Goal: Task Accomplishment & Management: Use online tool/utility

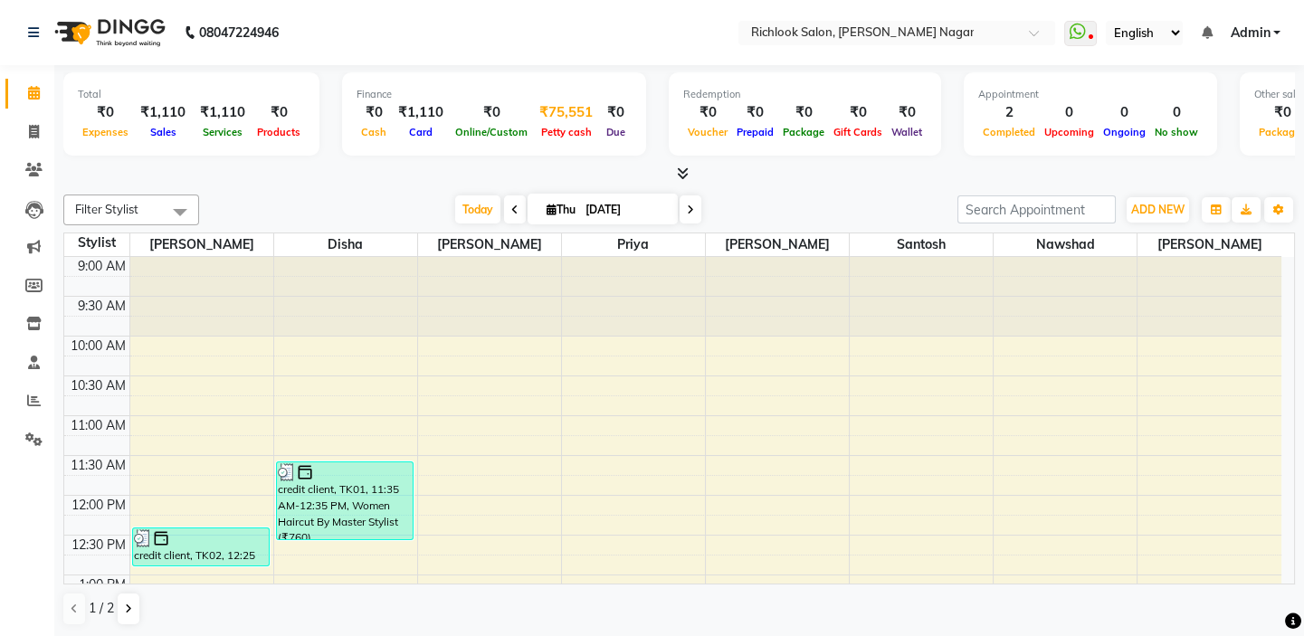
click at [557, 119] on div "₹75,551" at bounding box center [566, 112] width 68 height 21
select select "5979"
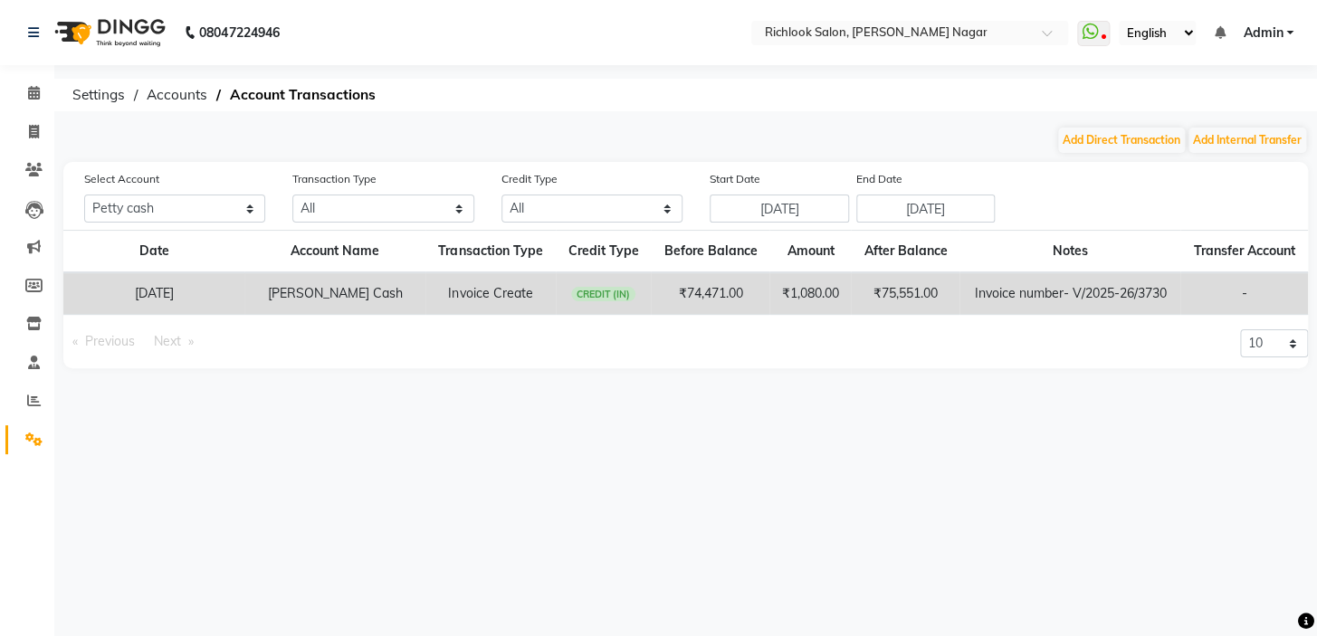
click at [1240, 252] on th "Transfer Account" at bounding box center [1244, 252] width 128 height 43
click at [1233, 257] on th "Transfer Account" at bounding box center [1244, 252] width 128 height 43
click at [348, 290] on td "[PERSON_NAME] Cash" at bounding box center [334, 293] width 181 height 43
click at [200, 302] on td "[DATE]" at bounding box center [153, 293] width 181 height 43
click at [194, 299] on td "[DATE]" at bounding box center [153, 293] width 181 height 43
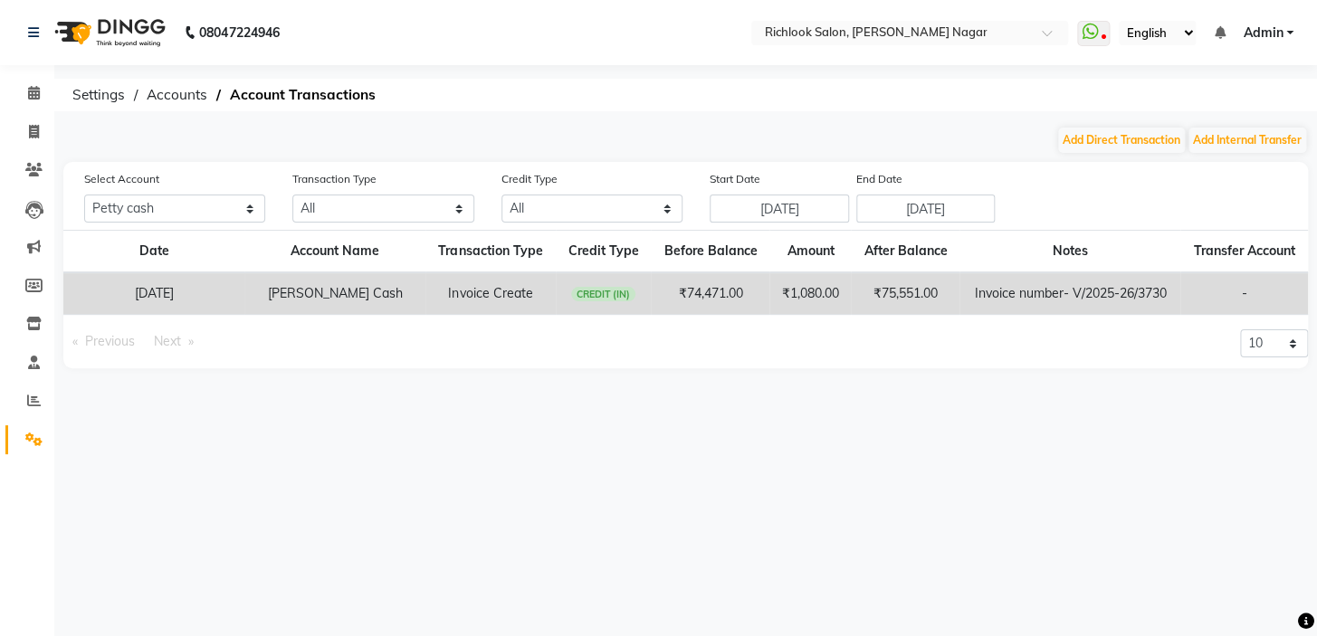
click at [198, 299] on td "[DATE]" at bounding box center [153, 293] width 181 height 43
click at [206, 299] on td "[DATE]" at bounding box center [153, 293] width 181 height 43
drag, startPoint x: 446, startPoint y: 300, endPoint x: 500, endPoint y: 301, distance: 53.4
click at [446, 300] on td "Invoice Create" at bounding box center [490, 293] width 130 height 43
click at [501, 301] on td "Invoice Create" at bounding box center [490, 293] width 130 height 43
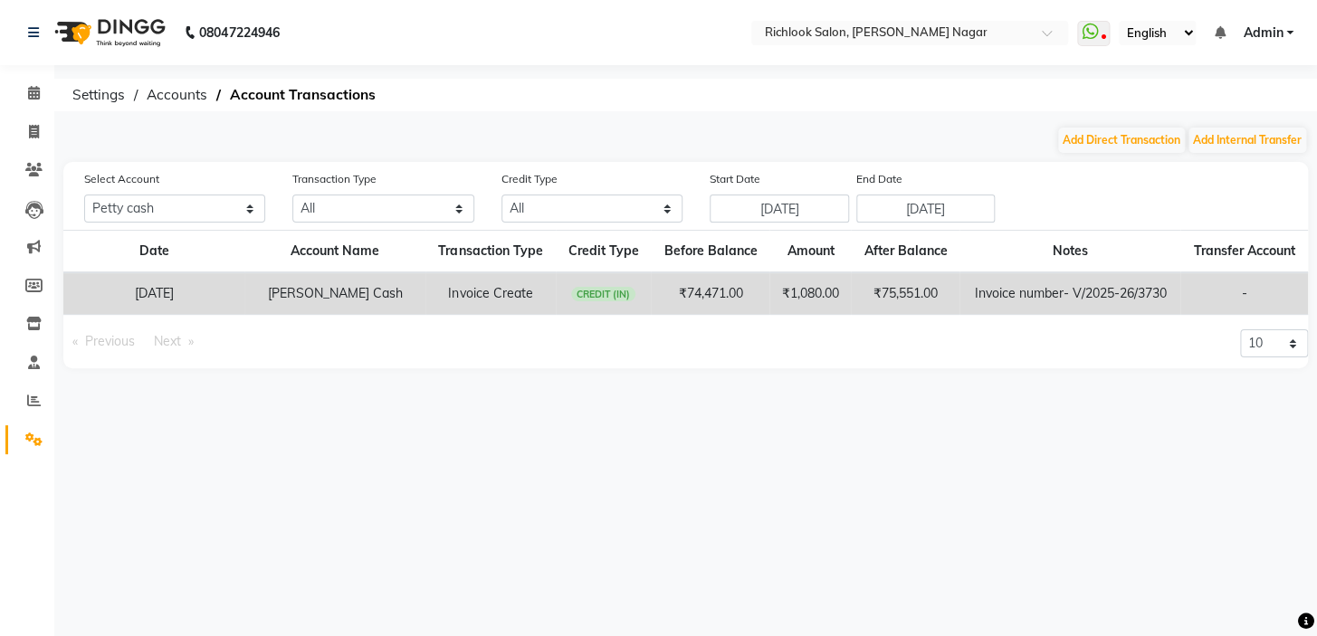
click at [366, 286] on td "[PERSON_NAME] Cash" at bounding box center [334, 293] width 181 height 43
click at [900, 290] on td "₹75,551.00" at bounding box center [905, 293] width 109 height 43
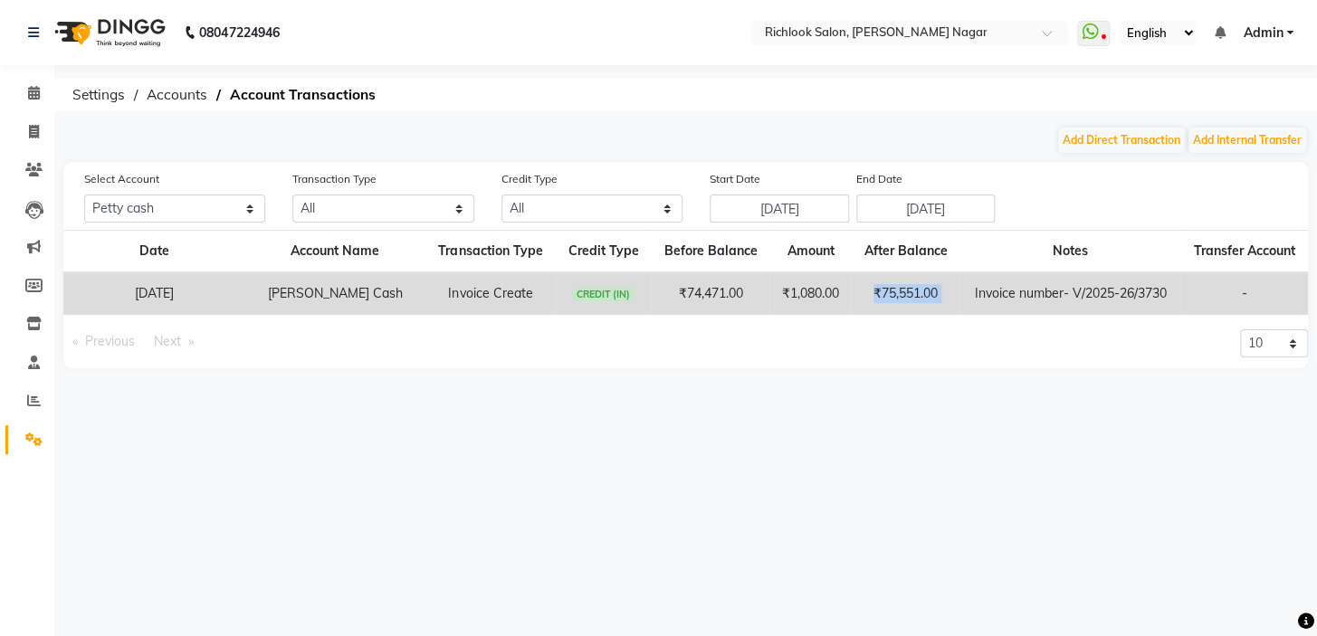
click at [900, 290] on td "₹75,551.00" at bounding box center [905, 293] width 109 height 43
click at [880, 365] on div "10 20 50 100" at bounding box center [1004, 348] width 636 height 39
click at [877, 295] on td "₹75,551.00" at bounding box center [905, 293] width 109 height 43
click at [922, 423] on div "08047224946 Select Location × Richlook Salon, [PERSON_NAME] Nagar WhatsApp Stat…" at bounding box center [658, 318] width 1317 height 636
click at [1109, 147] on button "Add Direct Transaction" at bounding box center [1121, 140] width 127 height 25
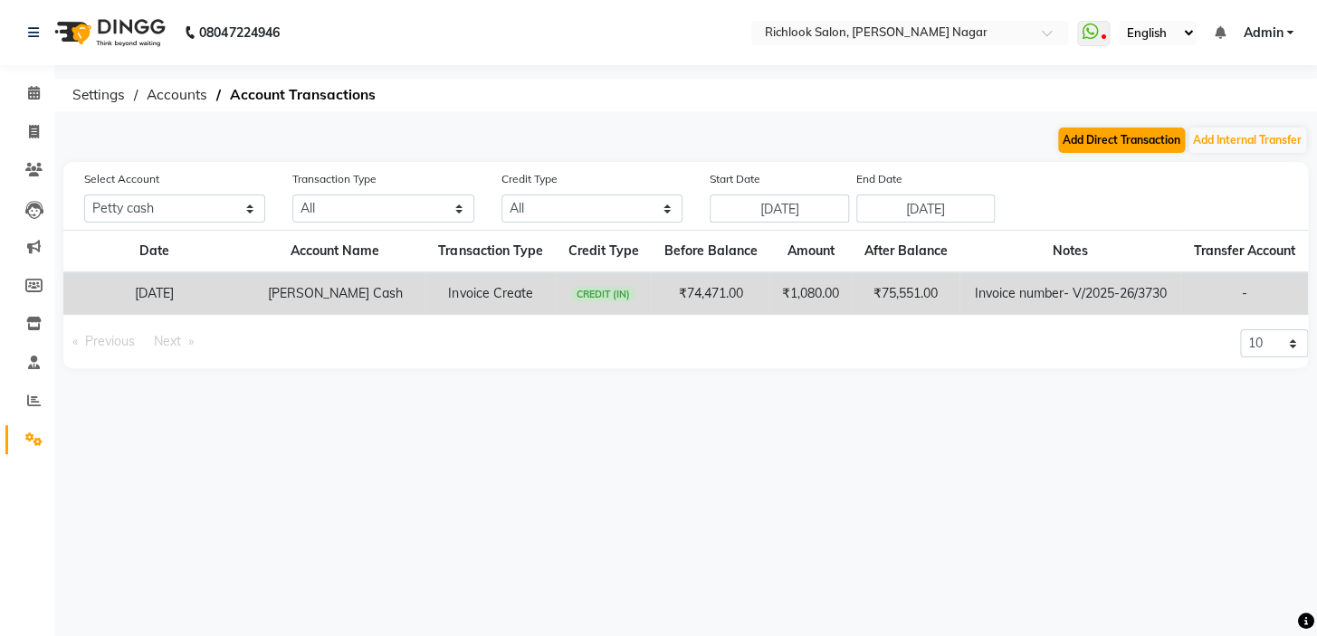
select select "direct"
select select "5979"
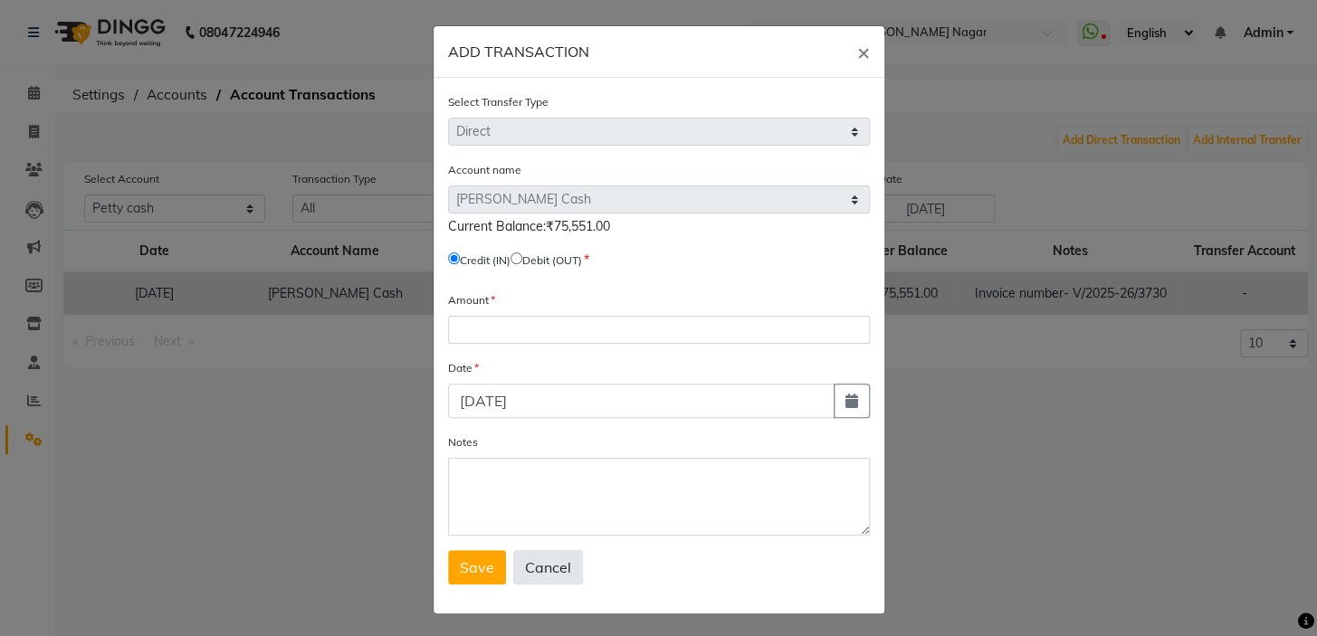
click at [561, 556] on button "Cancel" at bounding box center [548, 567] width 70 height 34
select select
radio input "false"
